Goal: Obtain resource: Download file/media

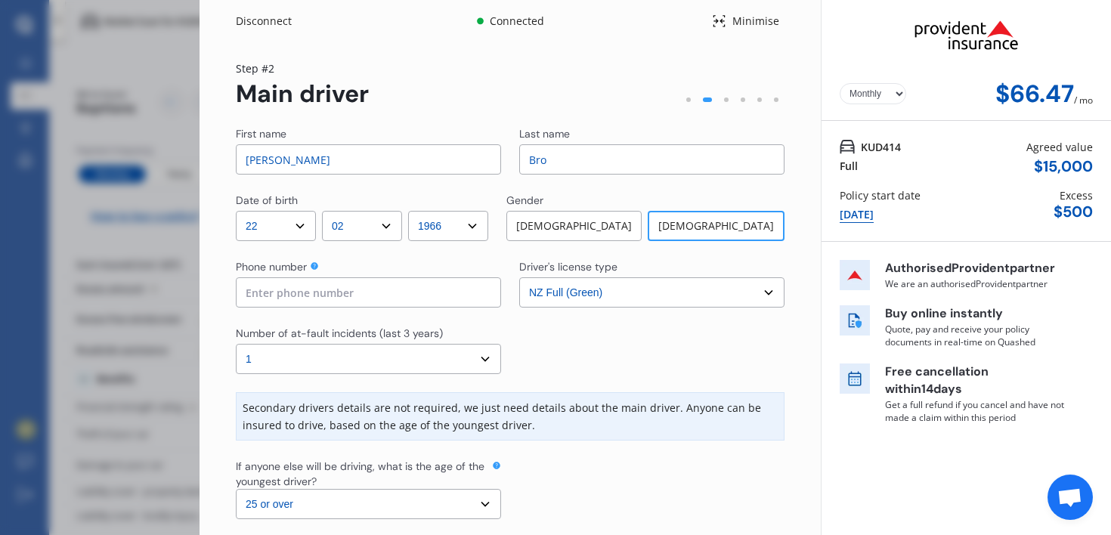
select select "22"
select select "02"
select select "1966"
select select "NZ_FULL"
select select "1"
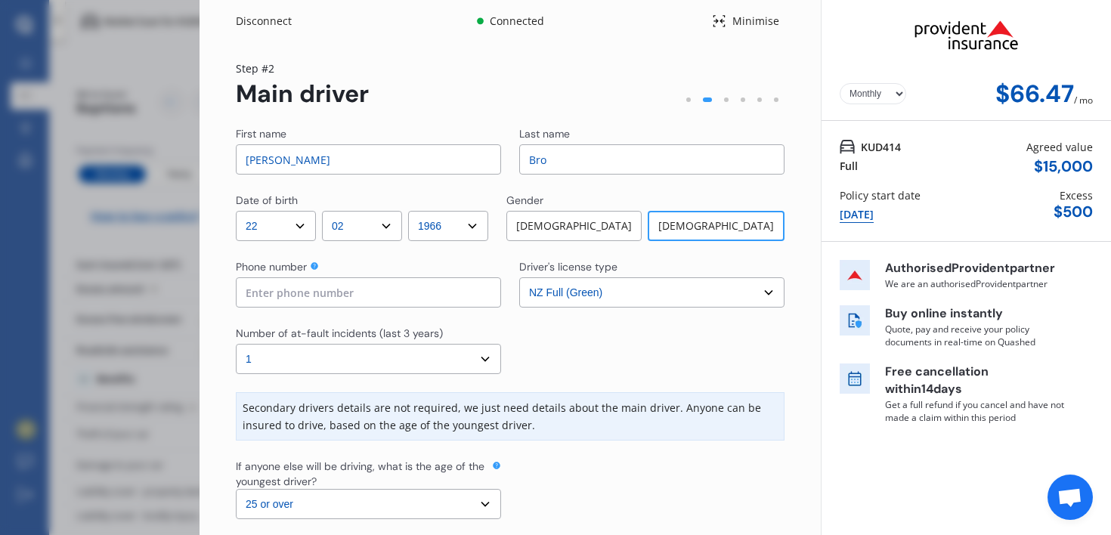
select select "25"
select select "Monthly"
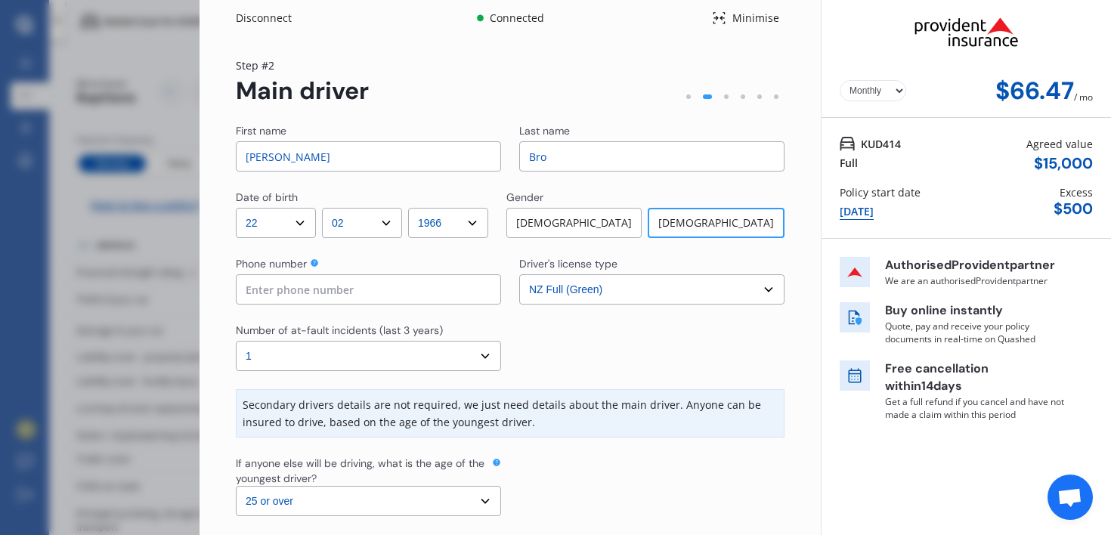
click at [178, 112] on div "Disconnect Connected Minimise Yearly Monthly $66.47 / mo Step # 2 Main driver F…" at bounding box center [555, 267] width 1111 height 535
click at [158, 112] on div "Disconnect Connected Minimise Yearly Monthly $66.47 / mo Step # 2 Main driver F…" at bounding box center [555, 267] width 1111 height 535
click at [286, 5] on div "Disconnect Connected Minimise" at bounding box center [509, 12] width 621 height 30
click at [280, 17] on div "Disconnect" at bounding box center [272, 18] width 73 height 15
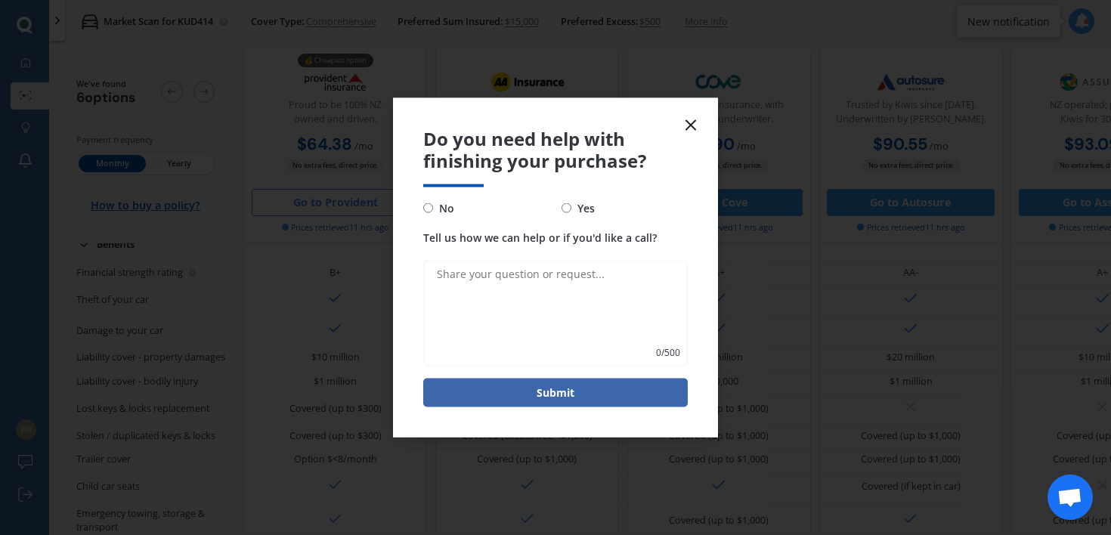
click at [694, 119] on icon at bounding box center [690, 125] width 18 height 18
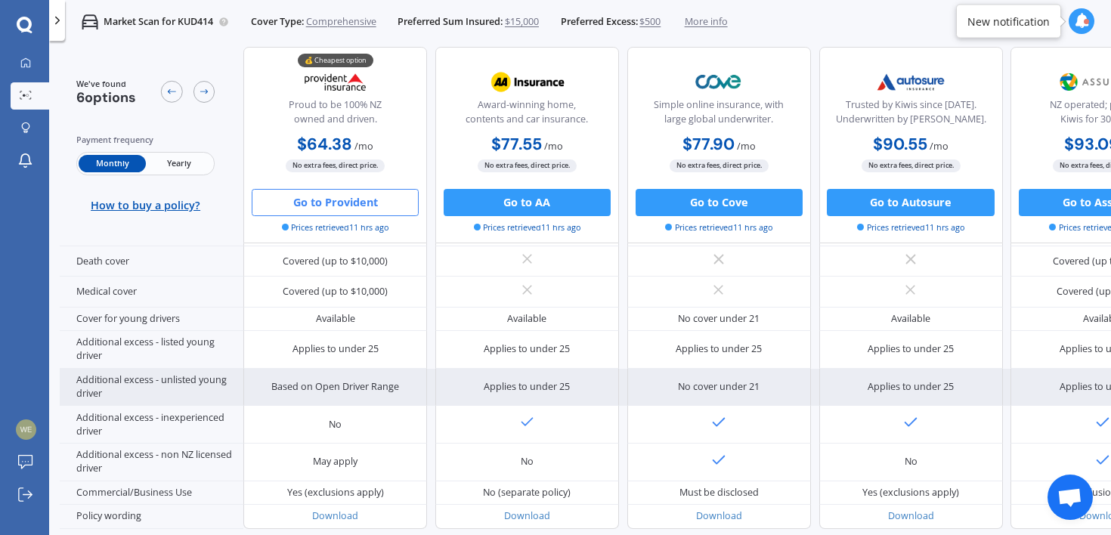
scroll to position [769, 0]
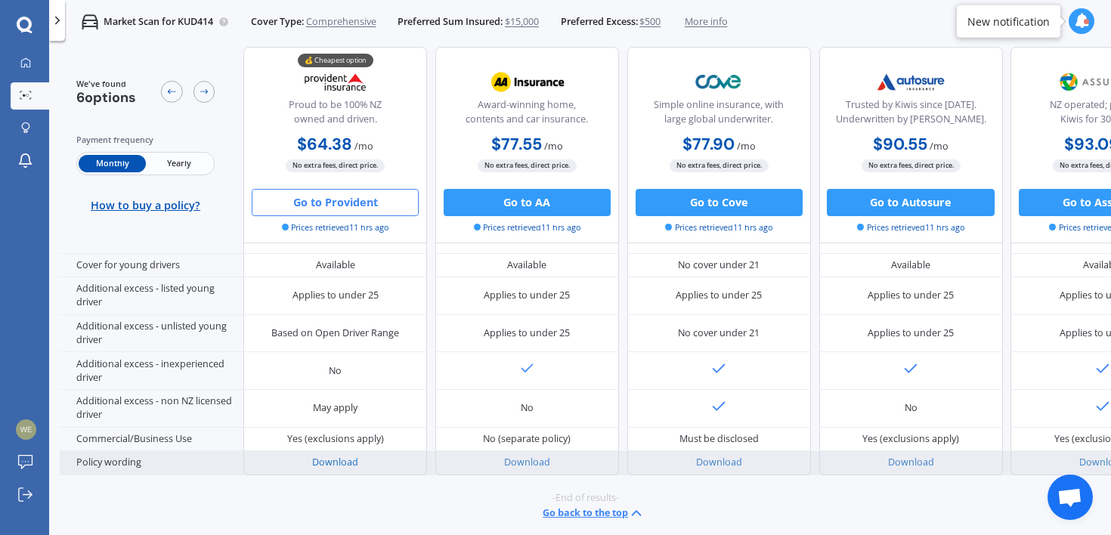
click at [336, 456] on link "Download" at bounding box center [335, 462] width 46 height 13
